Goal: Task Accomplishment & Management: Manage account settings

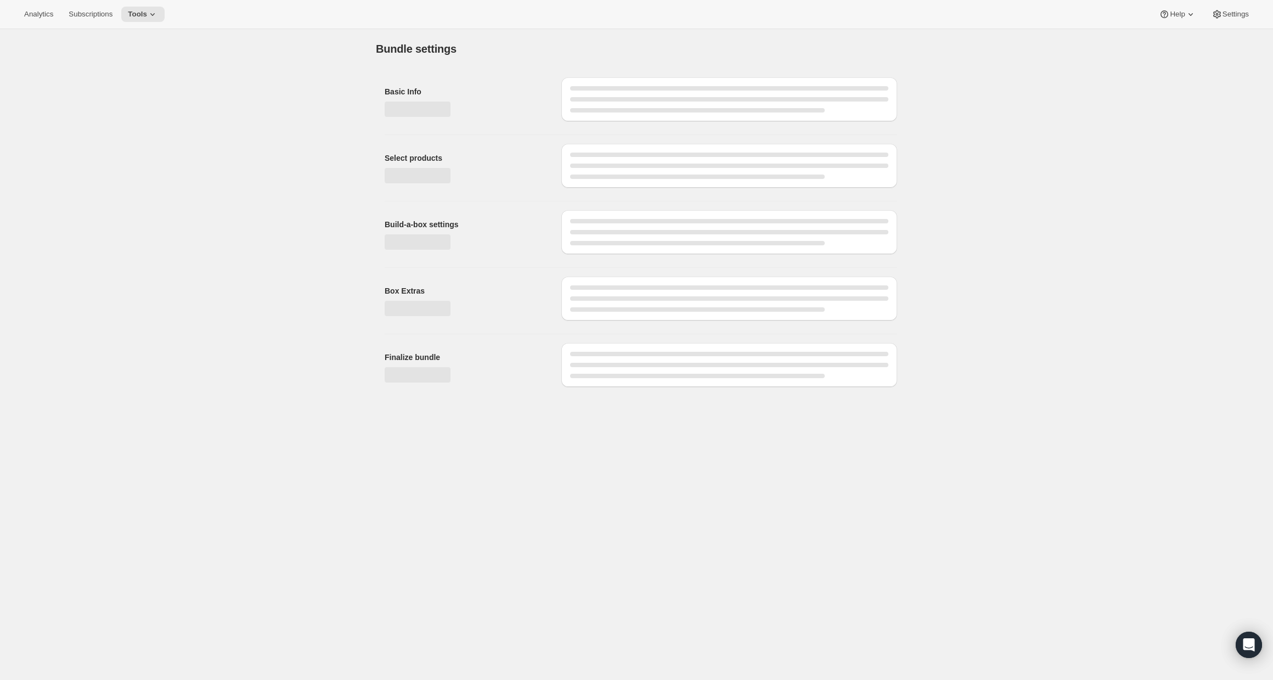
type input "Sodapup x Pupford Picnic Bundle (Dynamic)"
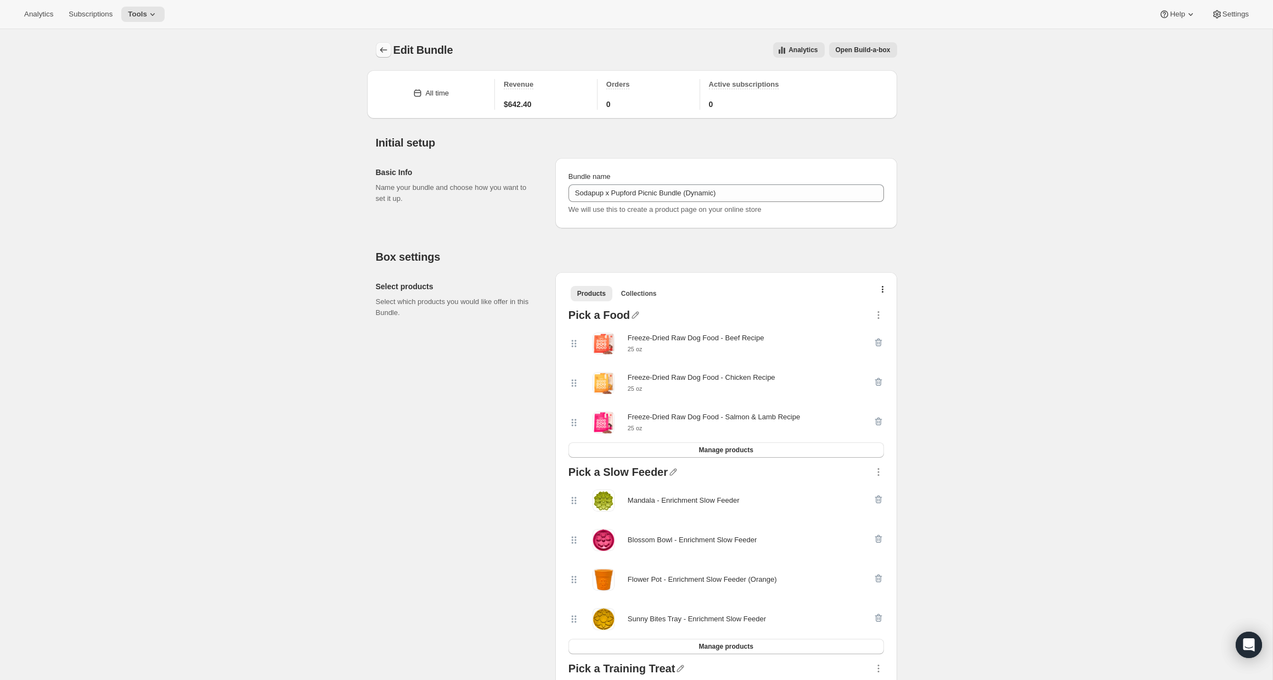
click at [383, 53] on icon "Bundles" at bounding box center [383, 49] width 11 height 11
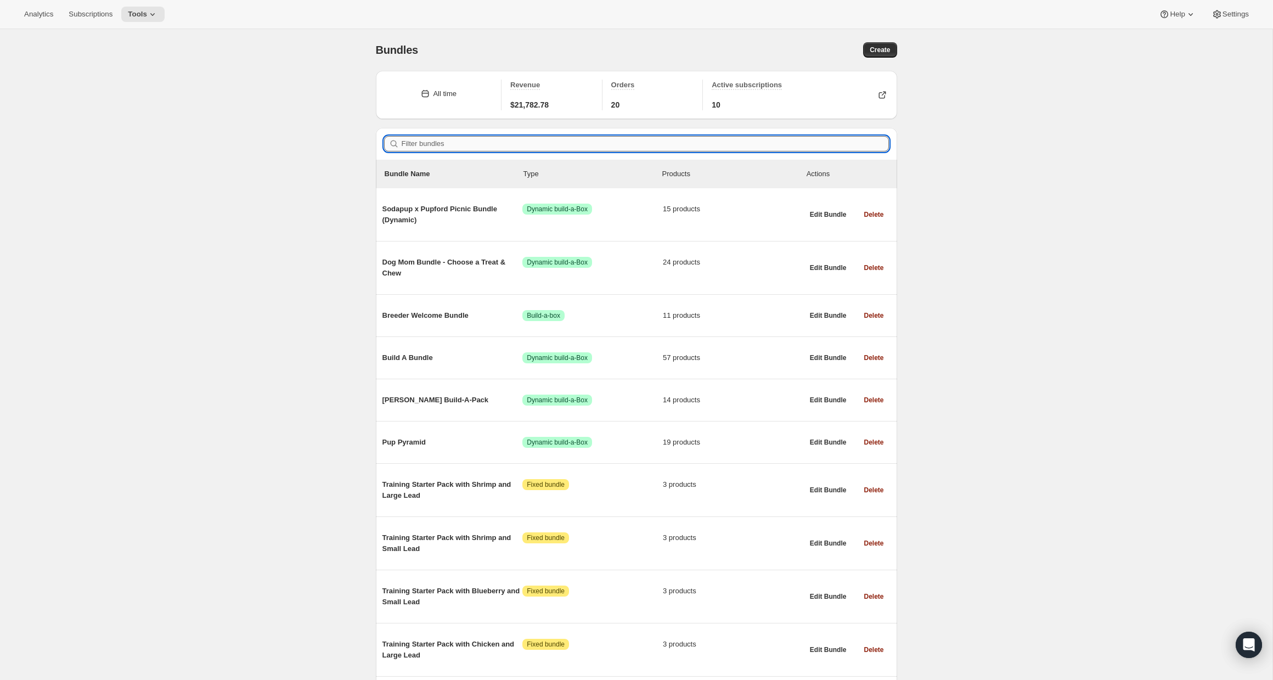
click at [475, 147] on input "Filter bundles" at bounding box center [645, 143] width 487 height 15
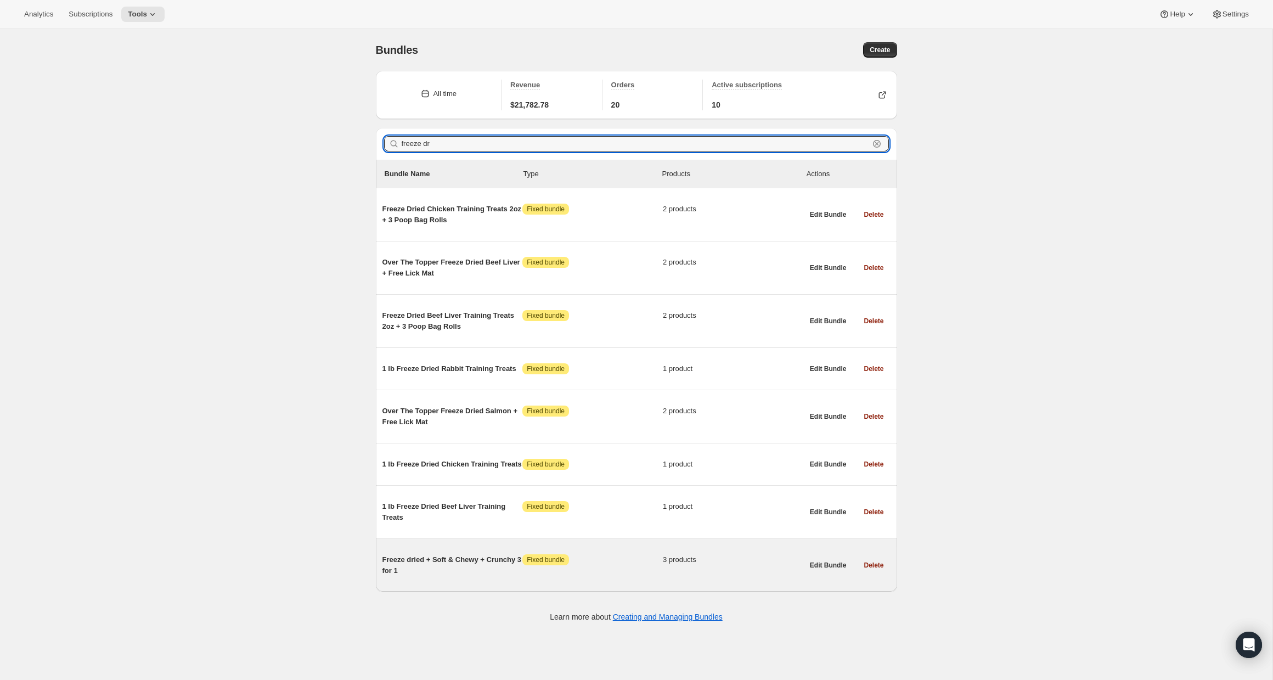
type input "freeze dr"
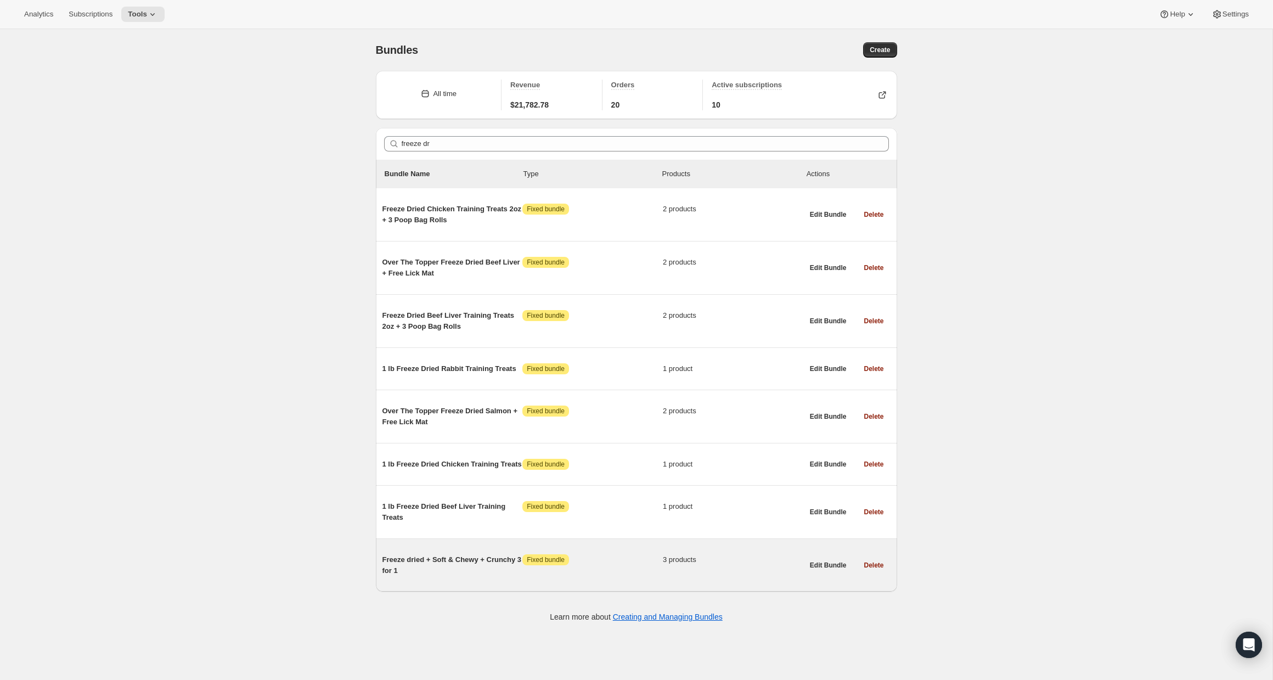
click at [612, 565] on span "Attention Fixed bundle" at bounding box center [593, 559] width 141 height 11
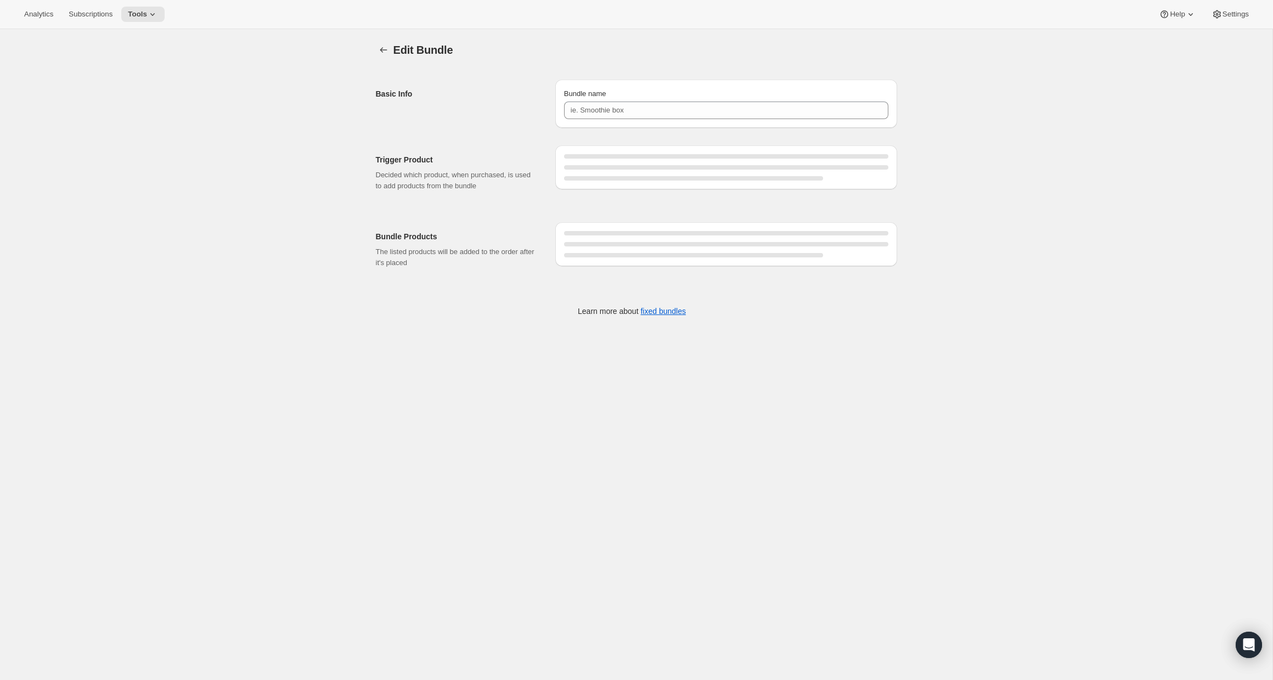
type input "Freeze dried + Soft & Chewy + Crunchy 3 for 1"
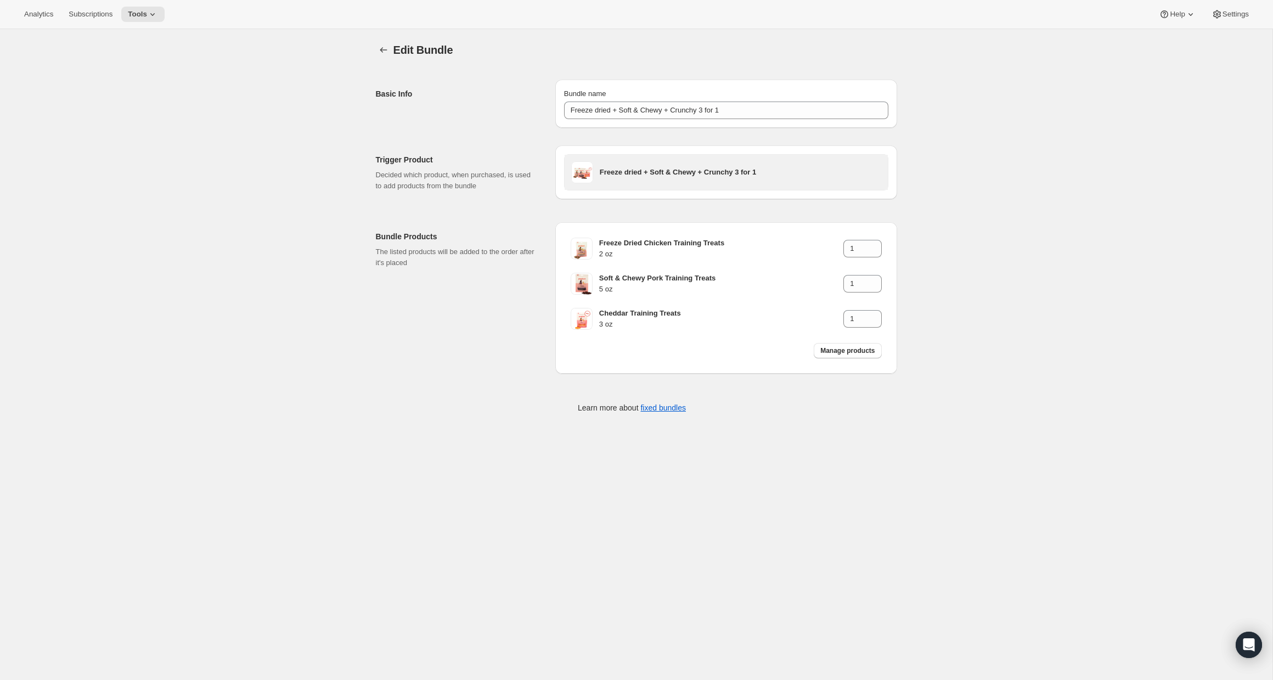
click at [743, 168] on h3 "Freeze dried + Soft & Chewy + Crunchy 3 for 1" at bounding box center [741, 172] width 282 height 11
click at [388, 53] on icon "Bundles" at bounding box center [383, 49] width 11 height 11
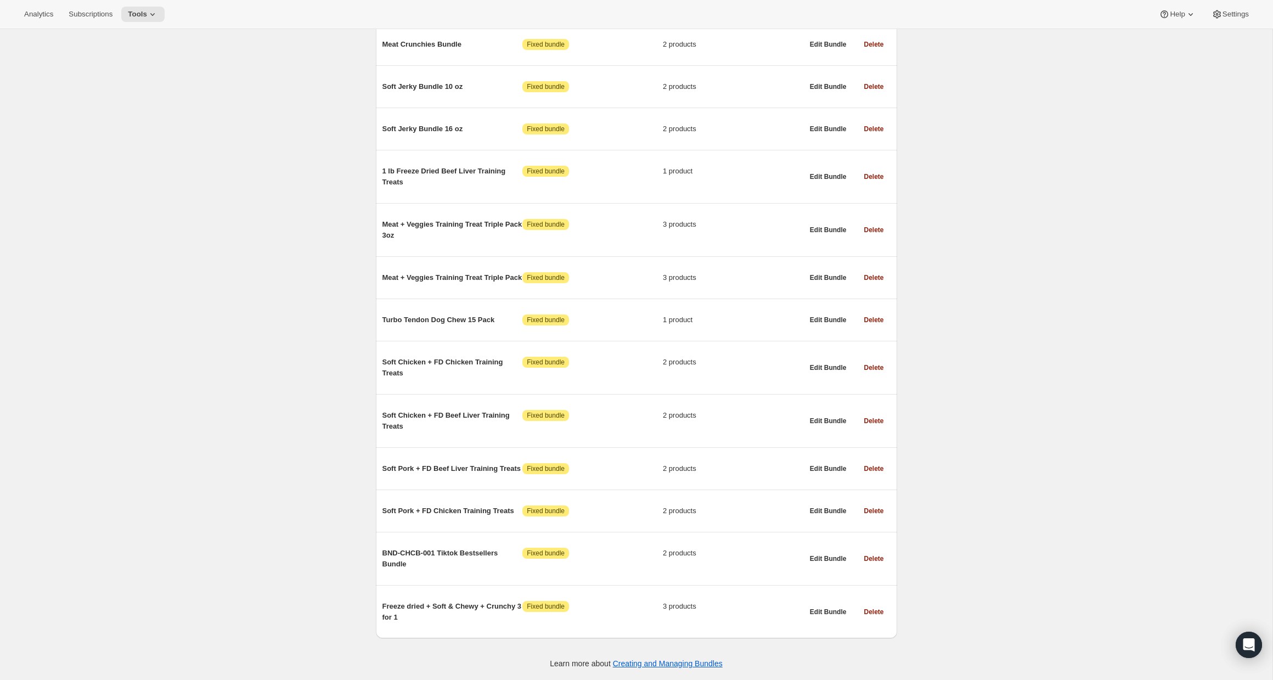
scroll to position [7394, 0]
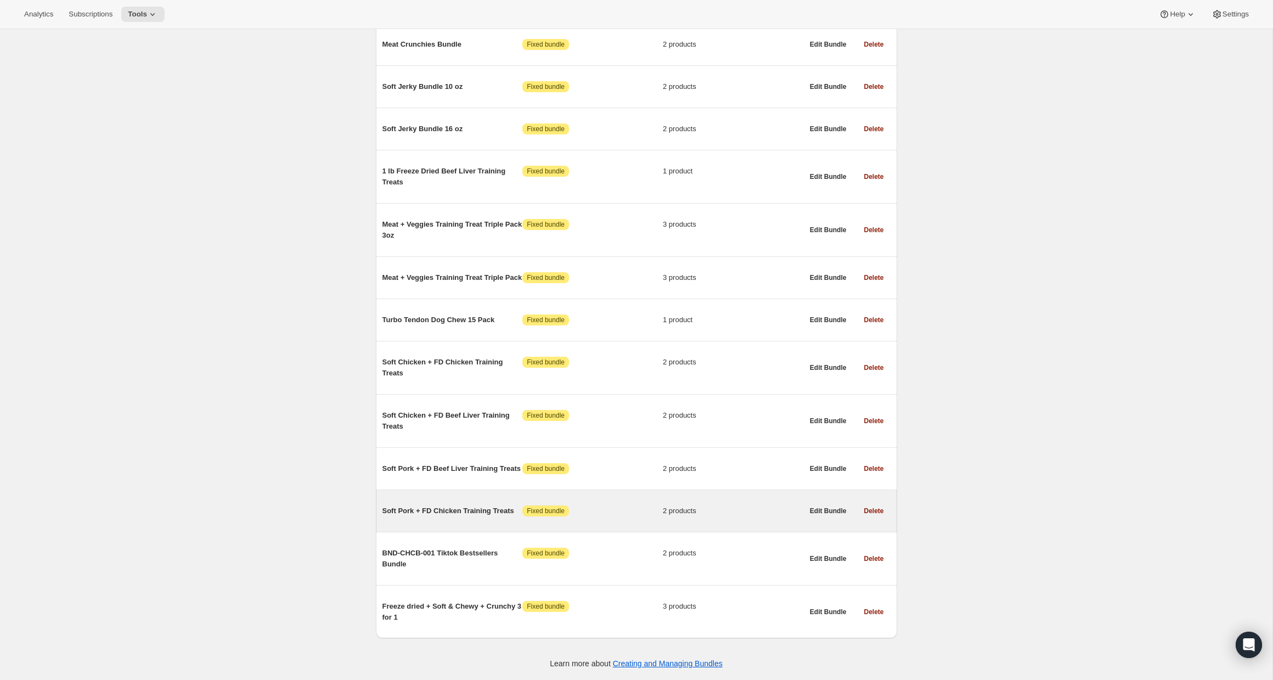
click at [469, 512] on span "Soft Pork + FD Chicken Training Treats" at bounding box center [453, 511] width 141 height 11
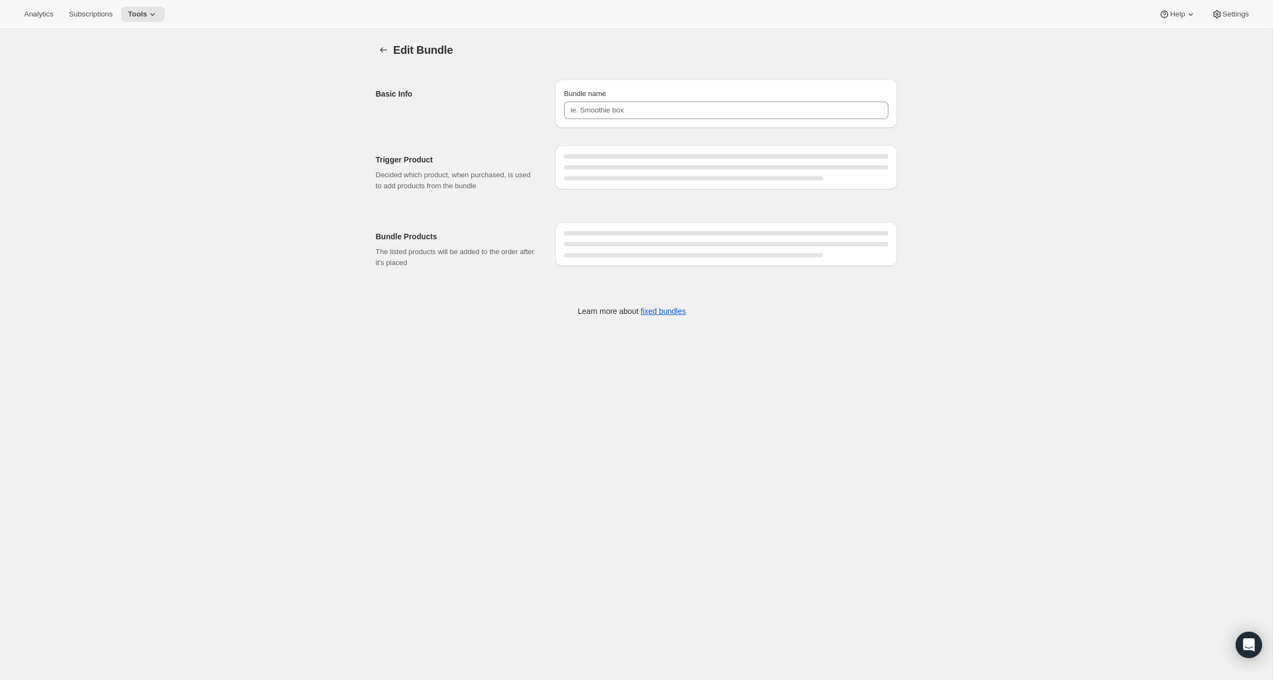
type input "Soft Pork + FD Chicken Training Treats"
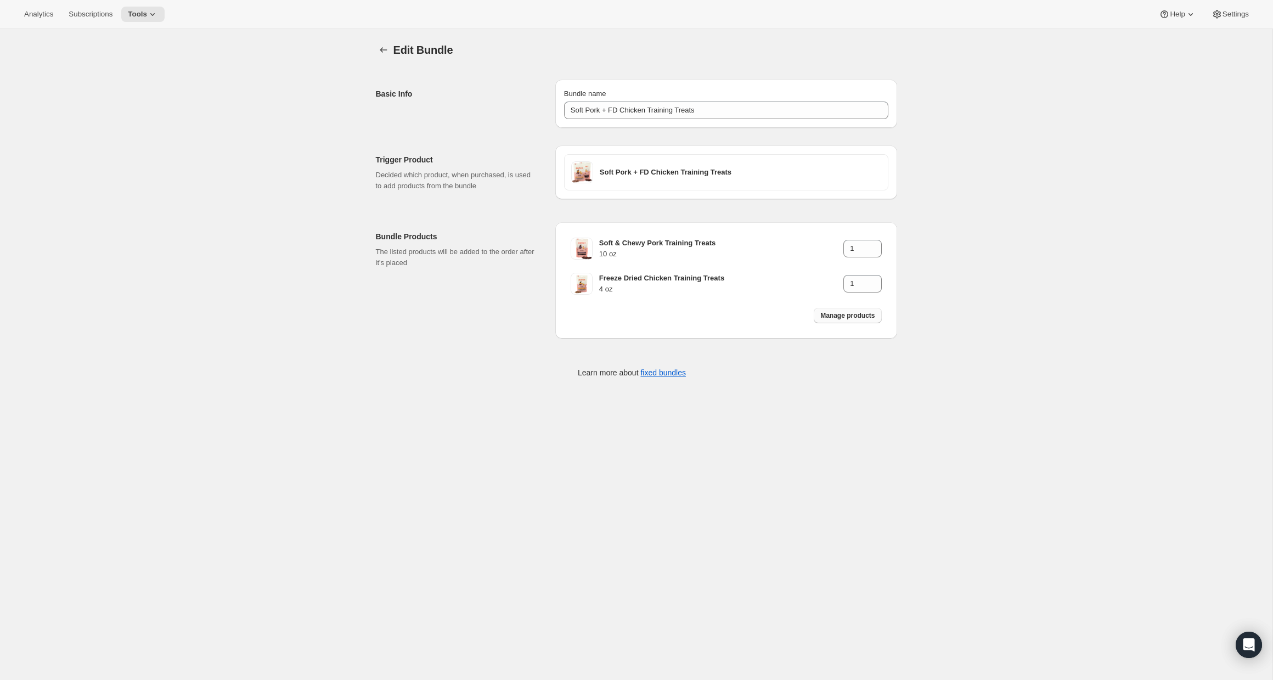
click at [853, 318] on span "Manage products" at bounding box center [848, 315] width 54 height 9
click at [158, 13] on icon at bounding box center [152, 14] width 11 height 11
click at [669, 372] on link "fixed bundles" at bounding box center [664, 372] width 46 height 9
